Goal: Task Accomplishment & Management: Use online tool/utility

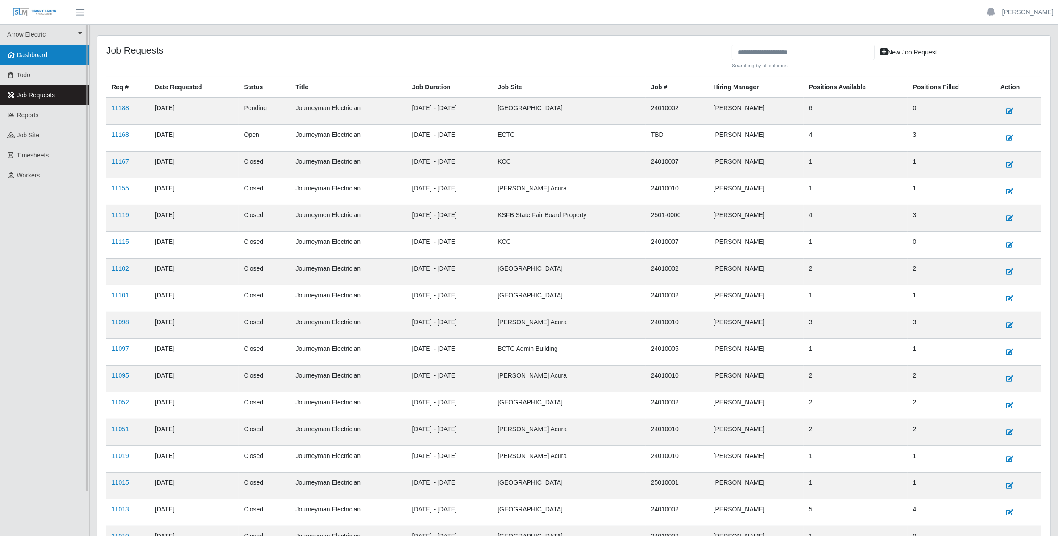
click at [47, 51] on span "Dashboard" at bounding box center [32, 54] width 31 height 7
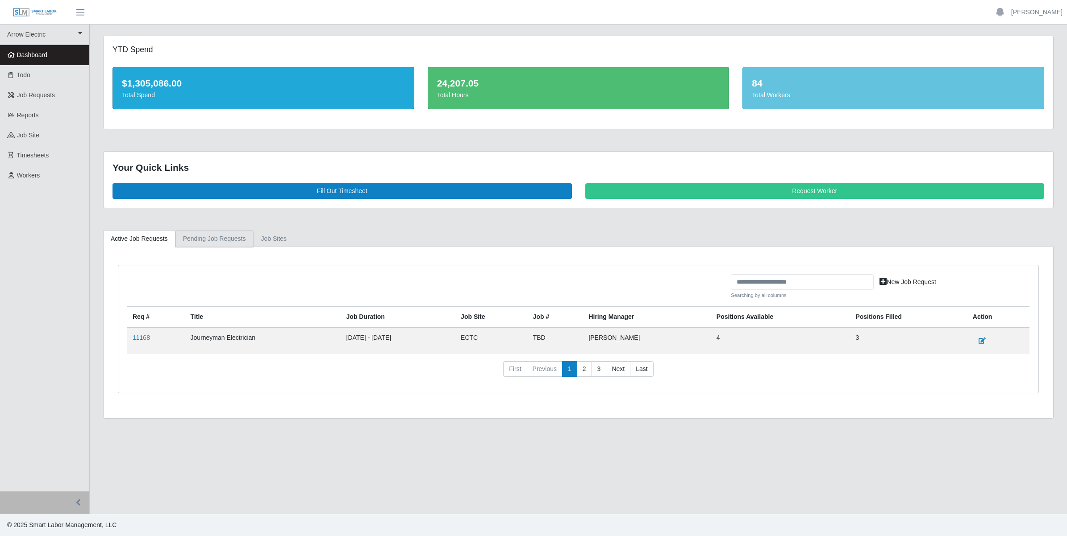
click at [215, 239] on link "Pending Job Requests" at bounding box center [214, 238] width 78 height 17
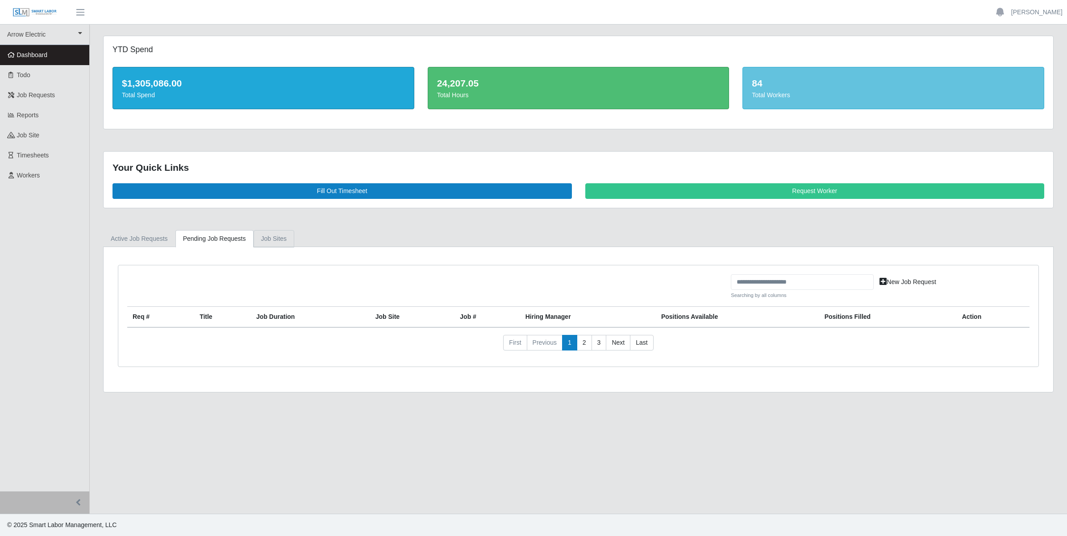
click at [269, 236] on link "job sites" at bounding box center [274, 238] width 41 height 17
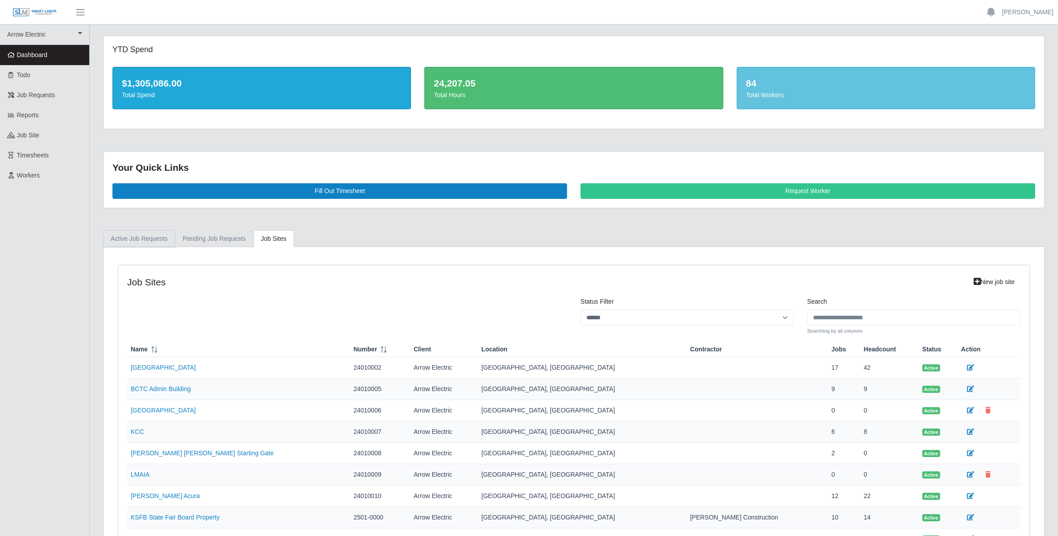
click at [146, 239] on link "Active Job Requests" at bounding box center [139, 238] width 72 height 17
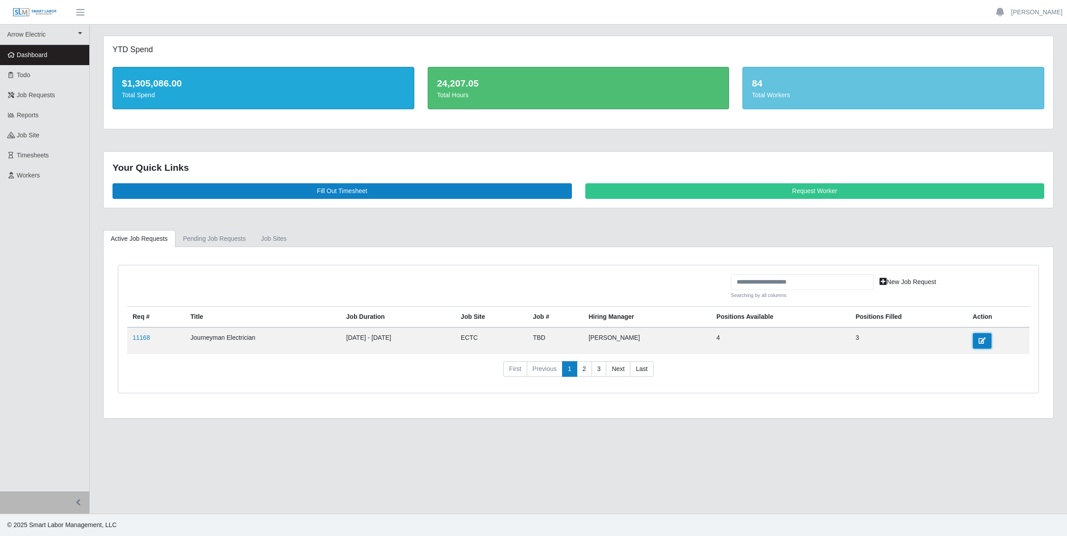
click at [982, 340] on icon at bounding box center [981, 341] width 7 height 6
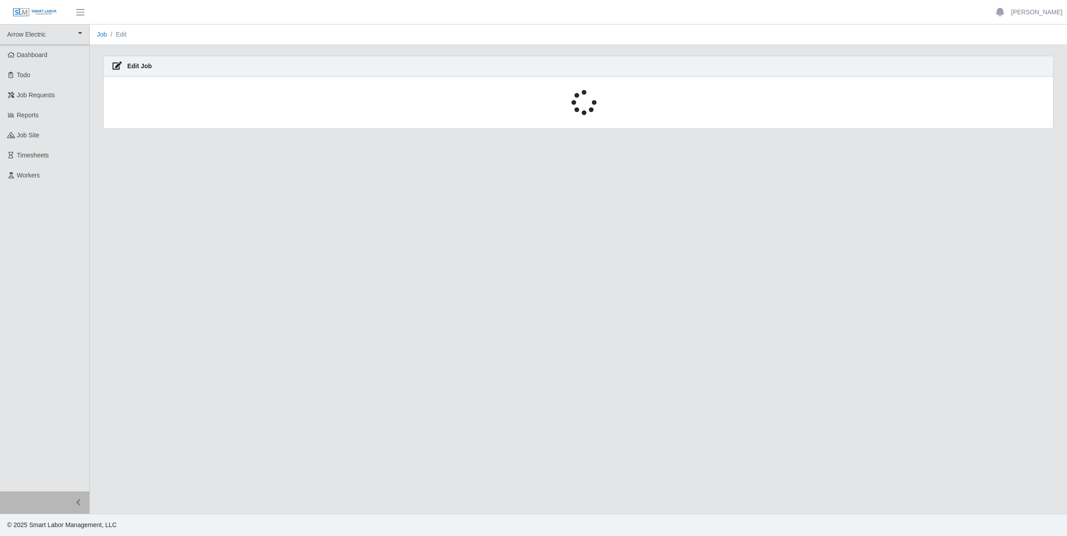
select select "****"
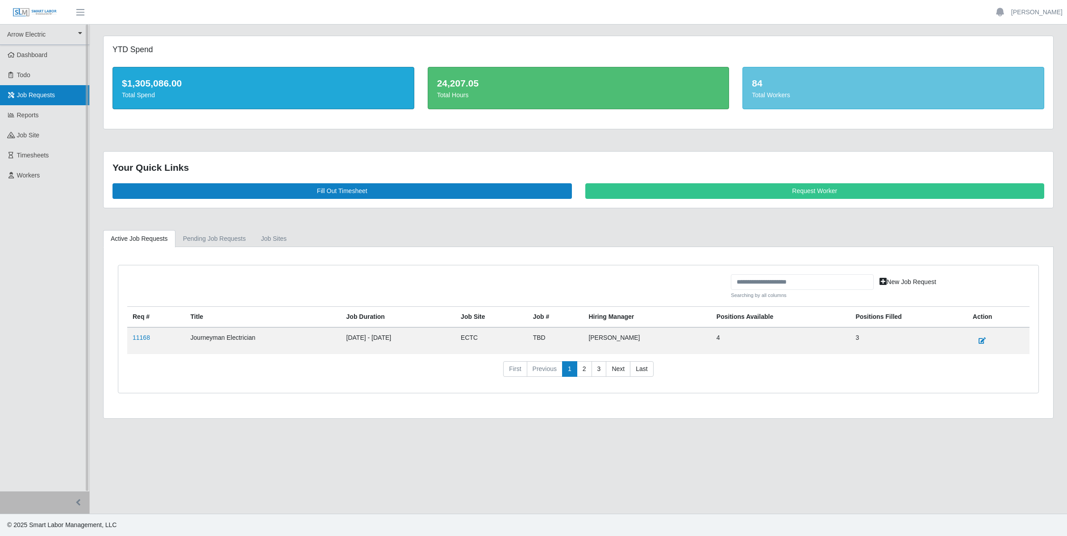
click at [30, 94] on span "Job Requests" at bounding box center [36, 94] width 38 height 7
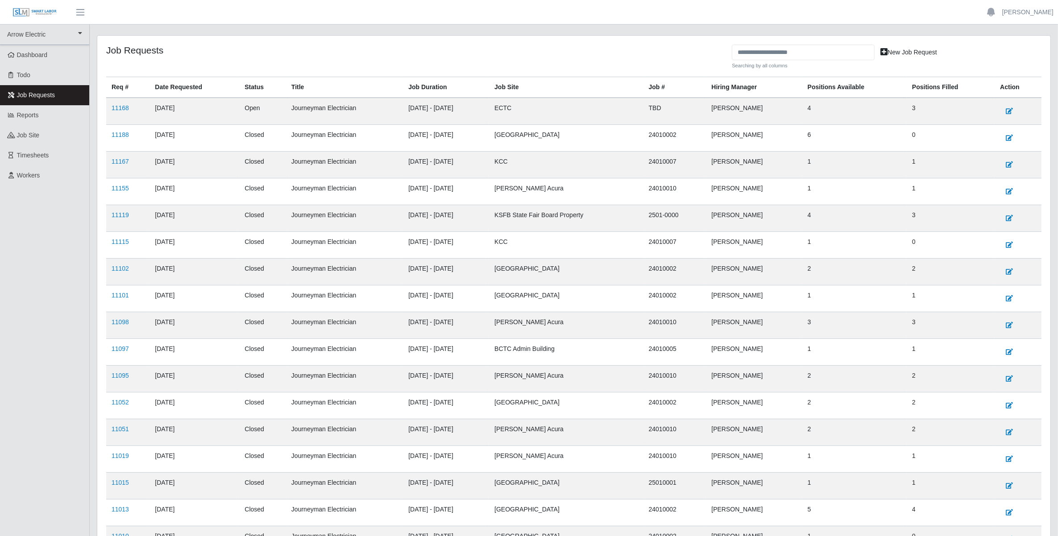
click at [286, 143] on td "Journeyman Electrician" at bounding box center [344, 138] width 117 height 27
